Goal: Task Accomplishment & Management: Complete application form

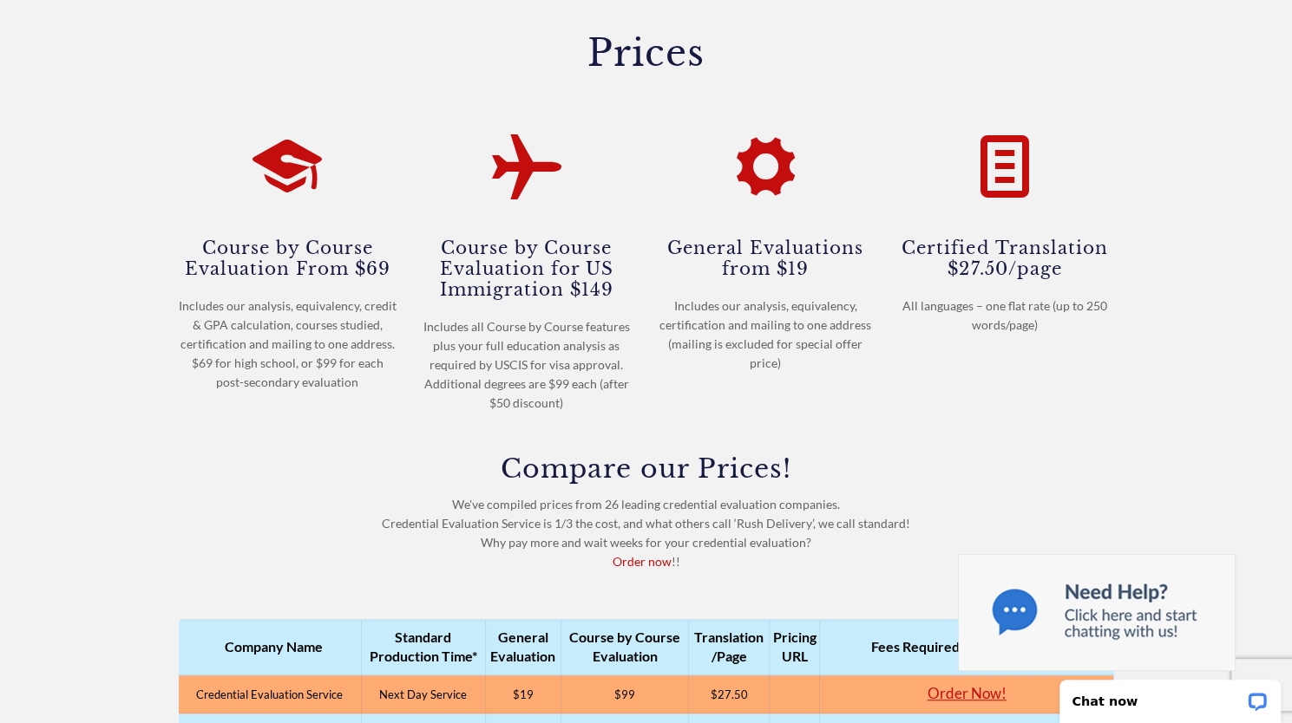
scroll to position [248, 0]
click at [276, 180] on icon at bounding box center [286, 158] width 69 height 83
click at [295, 173] on icon at bounding box center [286, 158] width 69 height 83
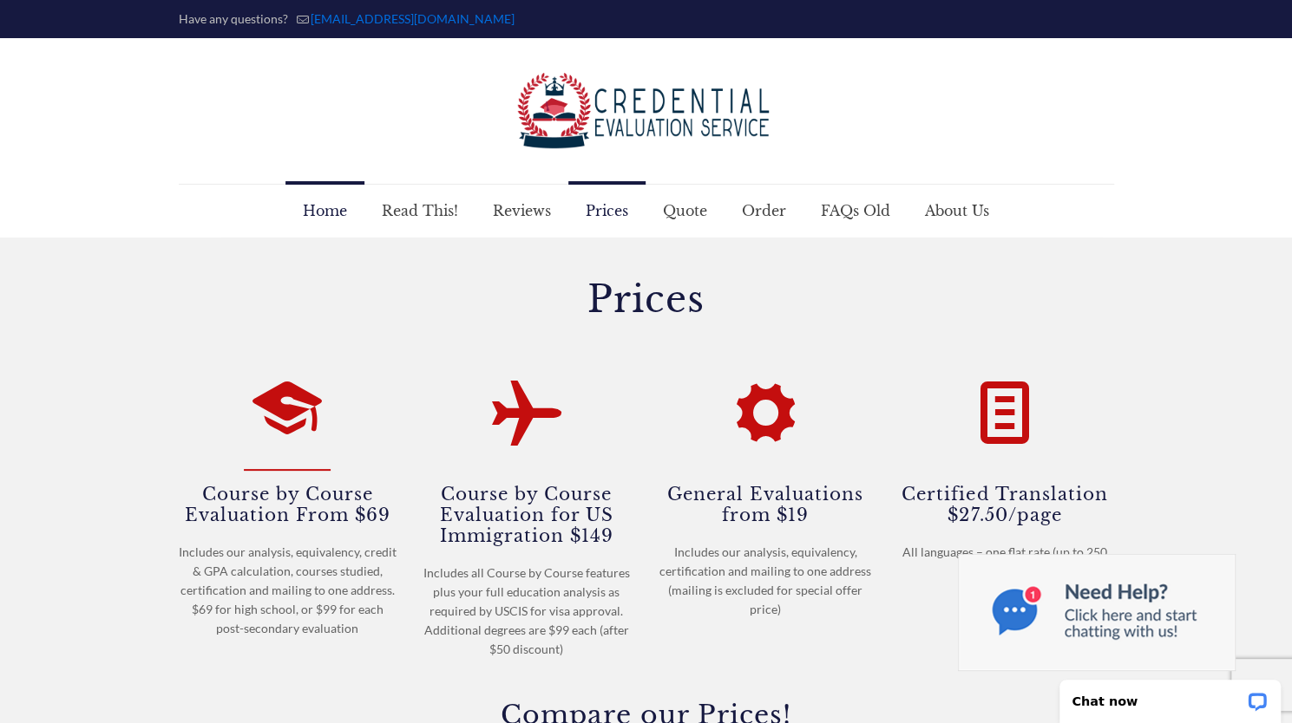
scroll to position [0, 0]
click at [609, 216] on span "Prices" at bounding box center [606, 212] width 77 height 52
click at [283, 409] on icon at bounding box center [286, 406] width 69 height 83
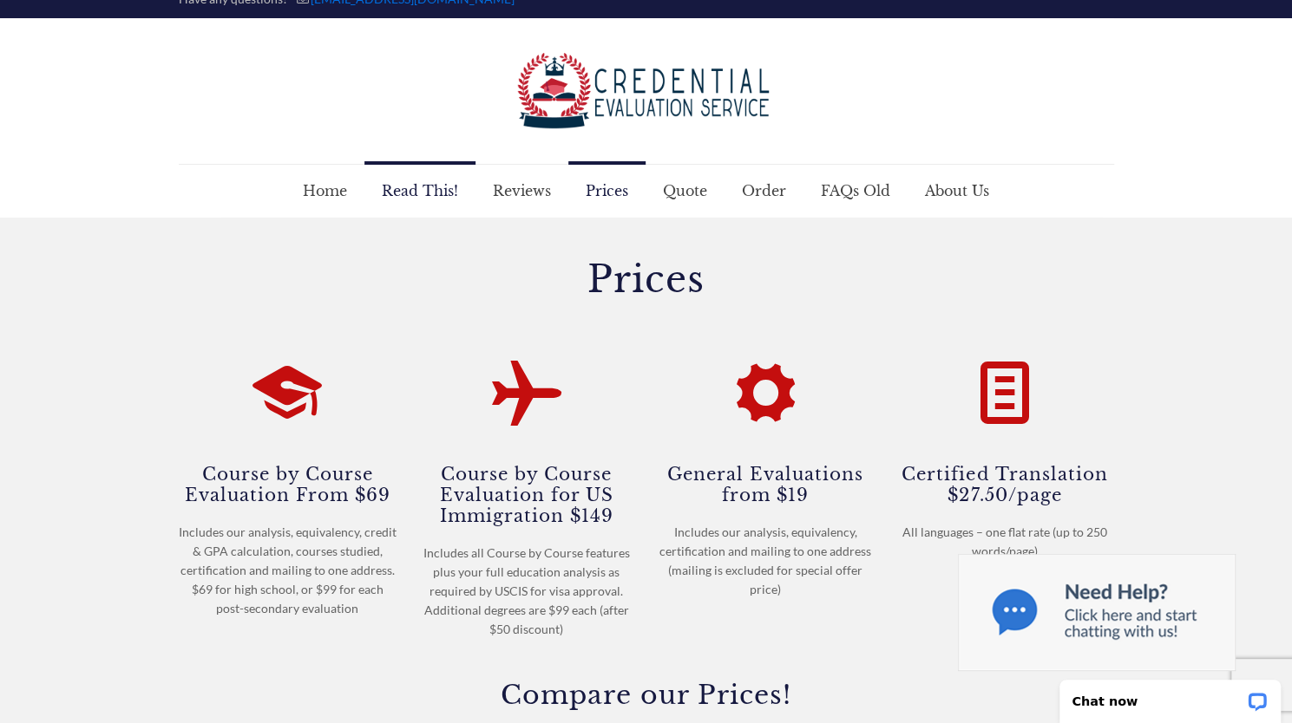
scroll to position [17, 0]
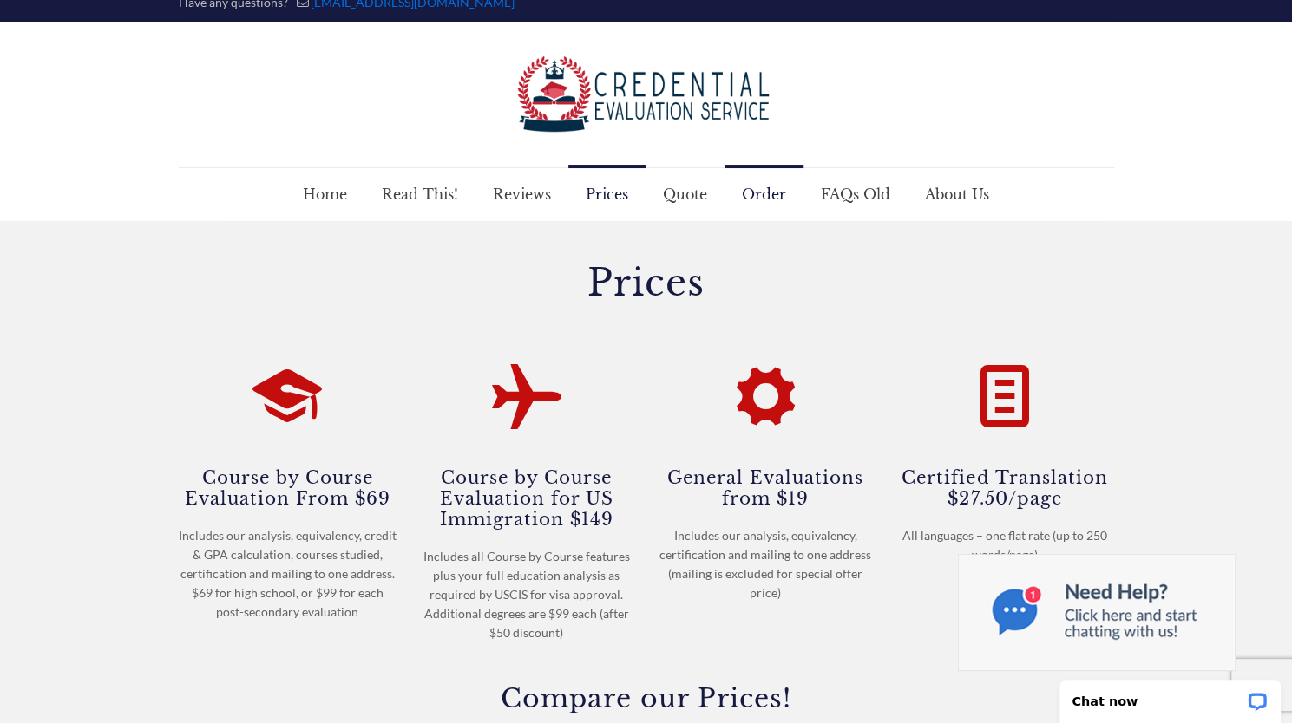
click at [772, 200] on span "Order" at bounding box center [763, 194] width 79 height 52
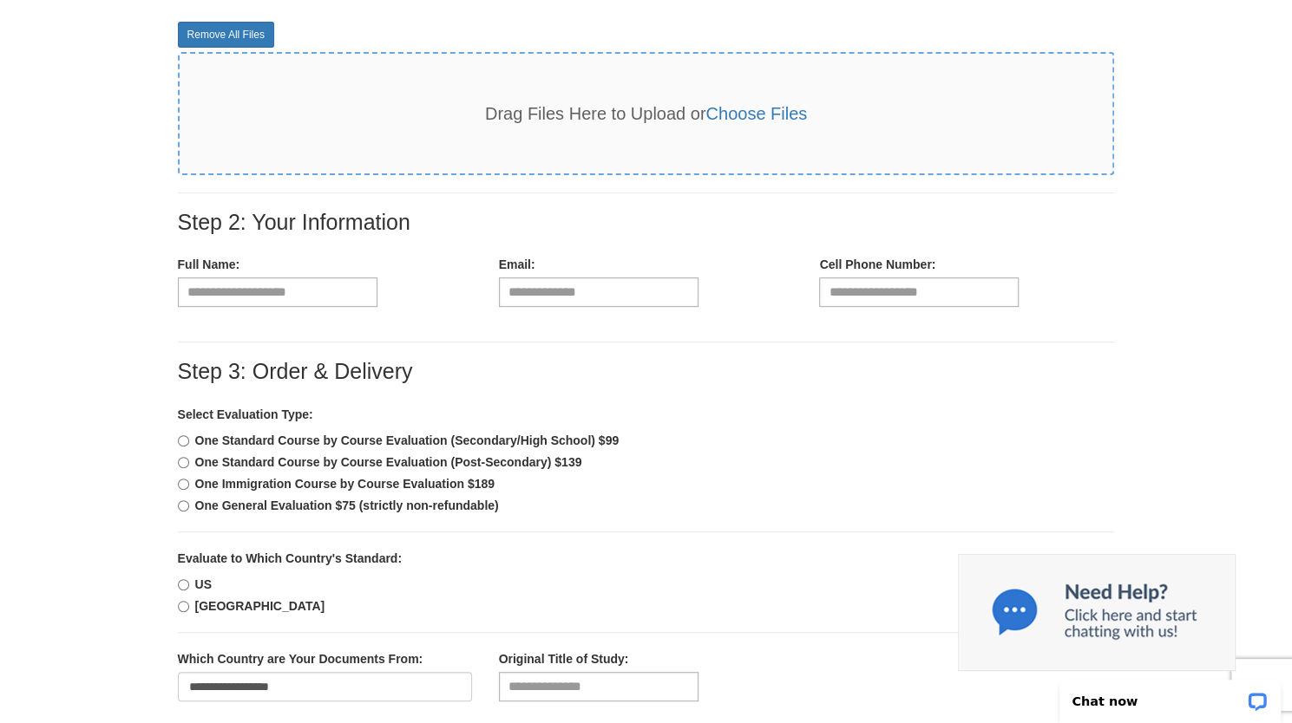
scroll to position [269, 0]
